Goal: Task Accomplishment & Management: Use online tool/utility

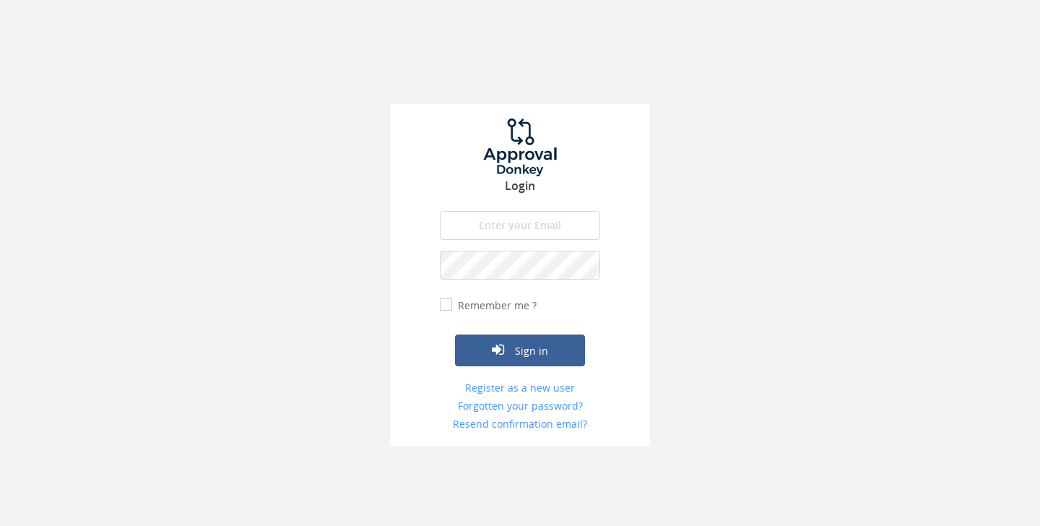
click at [537, 229] on input "email" at bounding box center [520, 225] width 160 height 29
type input "[EMAIL_ADDRESS][DOMAIN_NAME]"
click at [455, 334] on button "Sign in" at bounding box center [520, 350] width 130 height 32
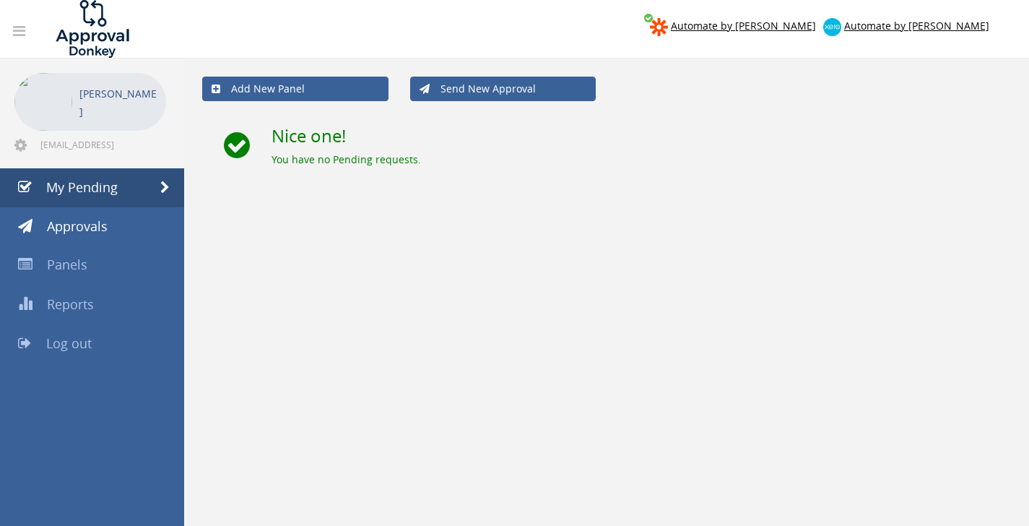
click at [82, 347] on span "Log out" at bounding box center [68, 342] width 45 height 17
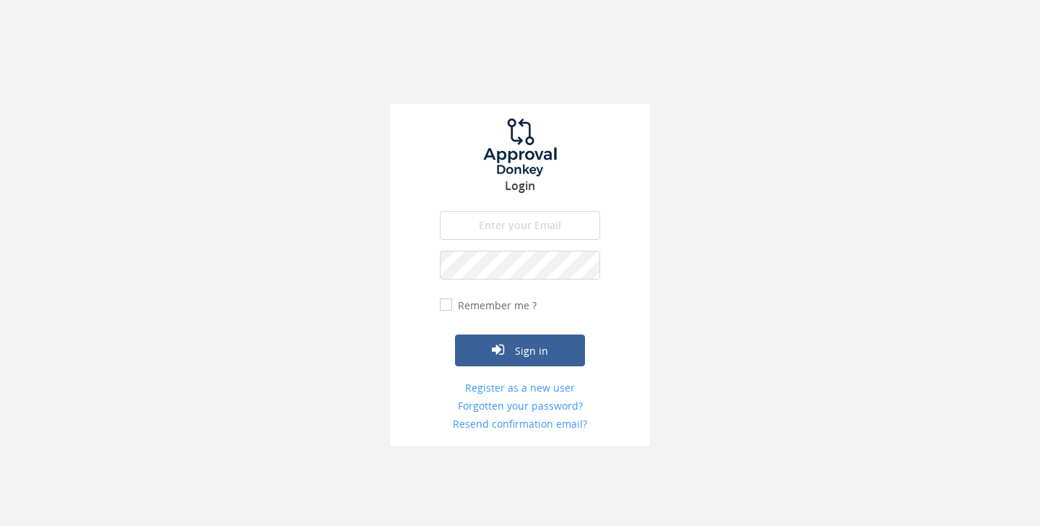
click at [485, 232] on input "email" at bounding box center [520, 225] width 160 height 29
type input "[EMAIL_ADDRESS][DOMAIN_NAME]"
click at [455, 334] on button "Sign in" at bounding box center [520, 350] width 130 height 32
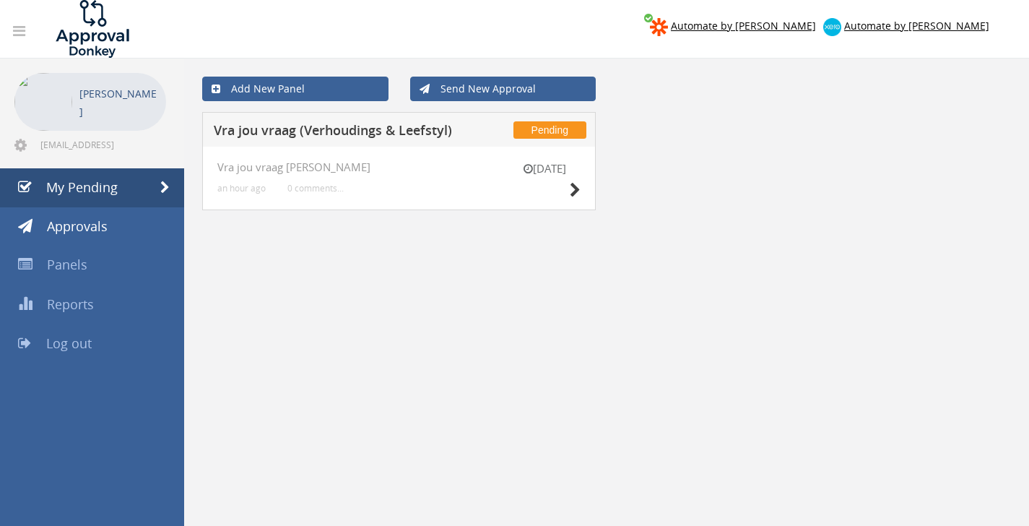
click at [582, 191] on div "[DATE] Vra jou vraag [PERSON_NAME] an hour ago 0 comments..." at bounding box center [399, 179] width 394 height 64
click at [578, 190] on icon at bounding box center [575, 190] width 11 height 15
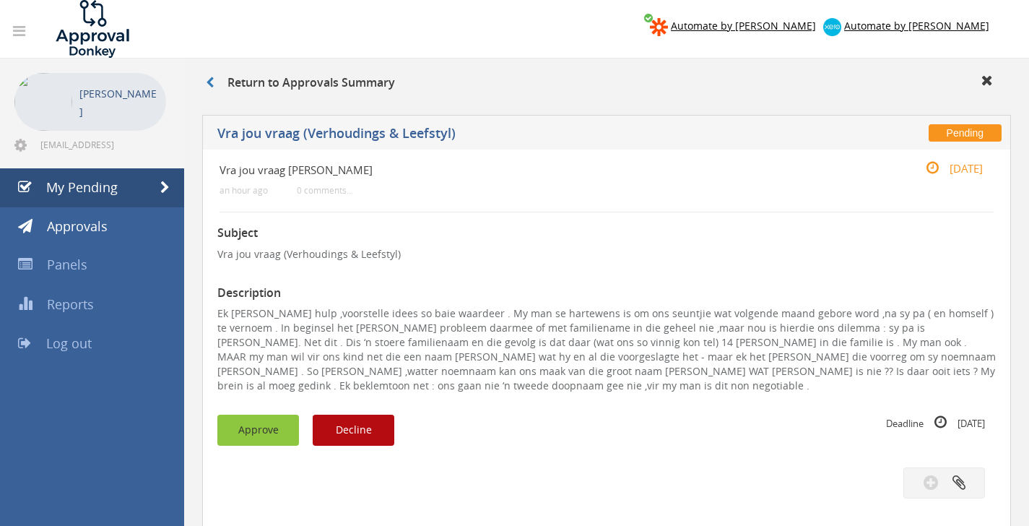
click at [237, 445] on button "Approve" at bounding box center [258, 430] width 82 height 31
